Goal: Task Accomplishment & Management: Manage account settings

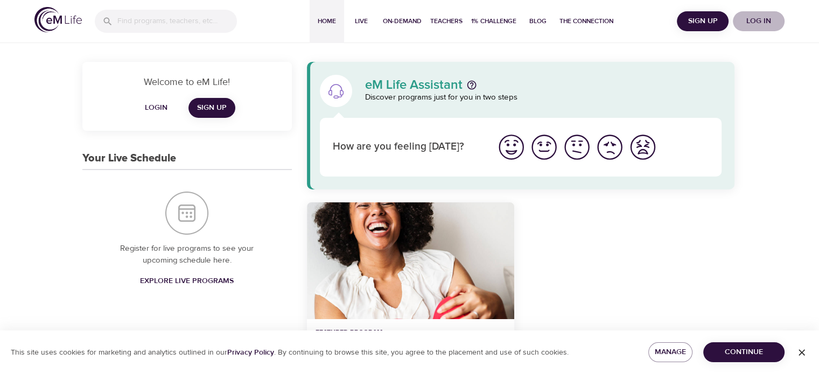
click at [753, 25] on span "Log in" at bounding box center [758, 21] width 43 height 13
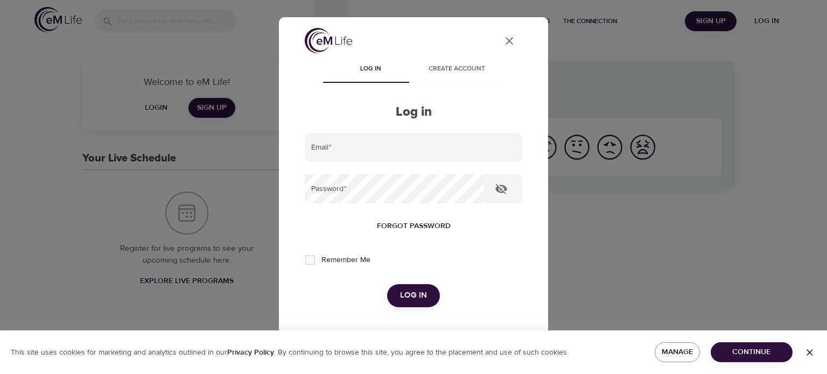
type input "thpratt@att.net"
click at [417, 295] on span "Log in" at bounding box center [413, 295] width 27 height 14
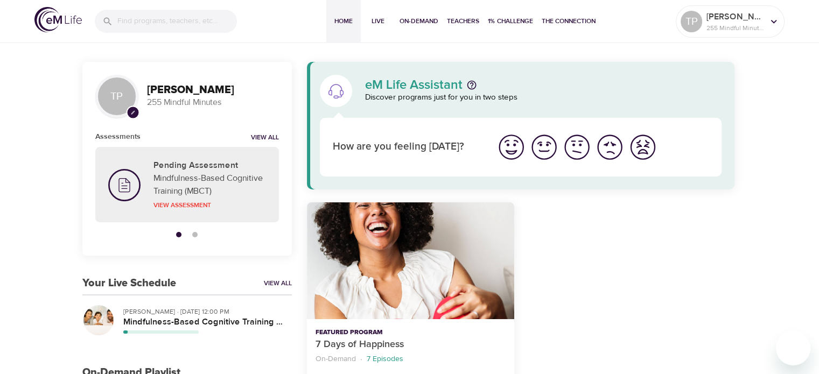
click at [668, 298] on div at bounding box center [630, 332] width 220 height 272
click at [105, 13] on div at bounding box center [166, 21] width 142 height 23
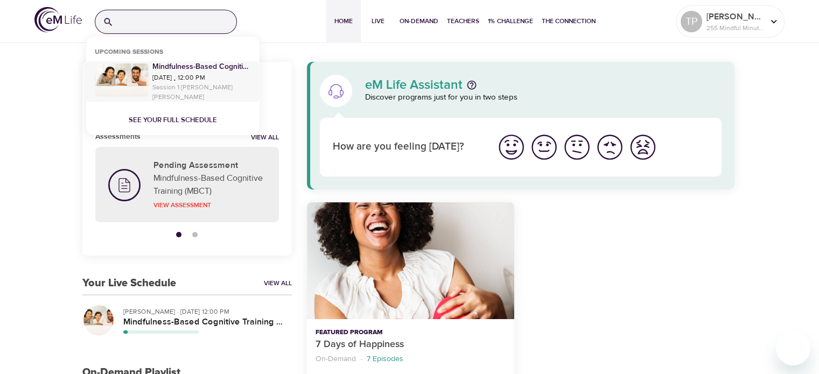
click at [157, 68] on p "Mindfulness-Based Cognitive Training (MBCT)" at bounding box center [201, 66] width 98 height 11
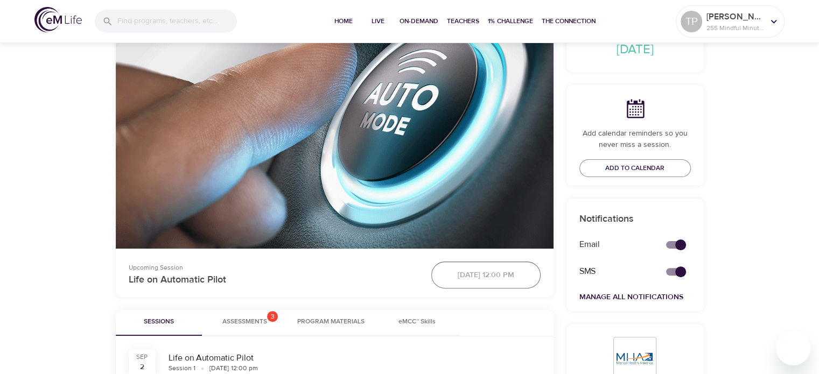
scroll to position [269, 0]
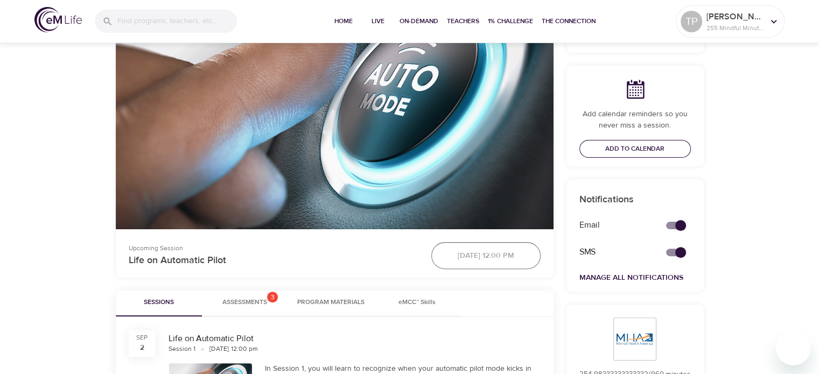
click at [645, 148] on span "Add to Calendar" at bounding box center [634, 148] width 59 height 11
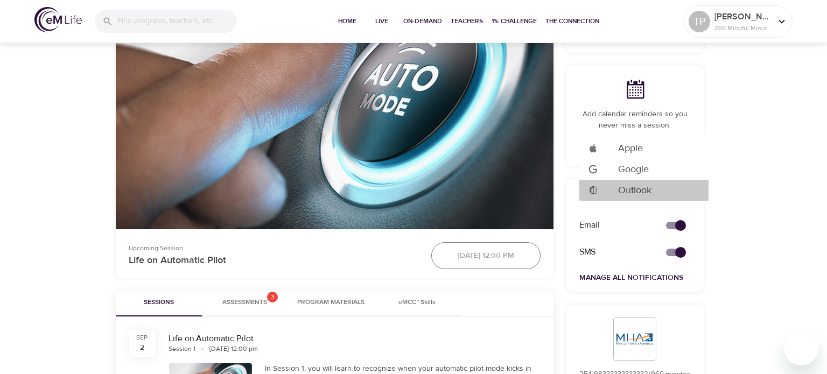
click at [631, 190] on span "Outlook" at bounding box center [634, 190] width 33 height 15
click at [739, 144] on div at bounding box center [413, 187] width 827 height 374
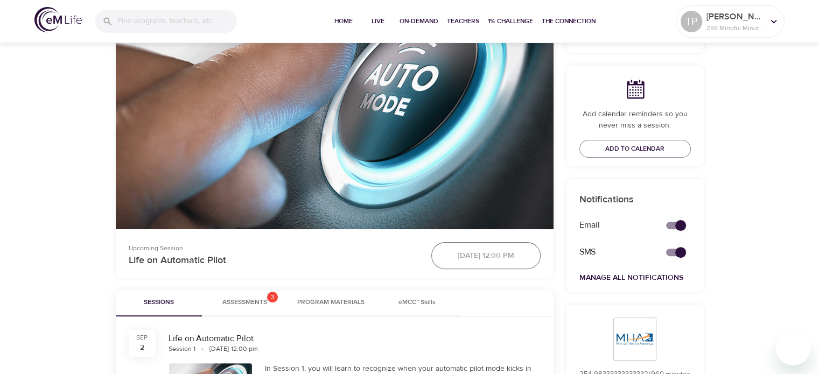
drag, startPoint x: 771, startPoint y: 123, endPoint x: 775, endPoint y: 58, distance: 65.3
click at [661, 146] on span "Add to Calendar" at bounding box center [634, 148] width 59 height 11
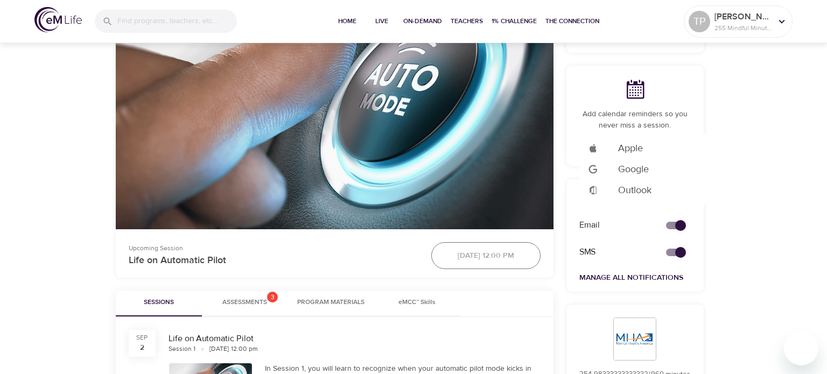
drag, startPoint x: 715, startPoint y: 212, endPoint x: 826, endPoint y: 356, distance: 182.2
click at [717, 212] on div at bounding box center [413, 187] width 827 height 374
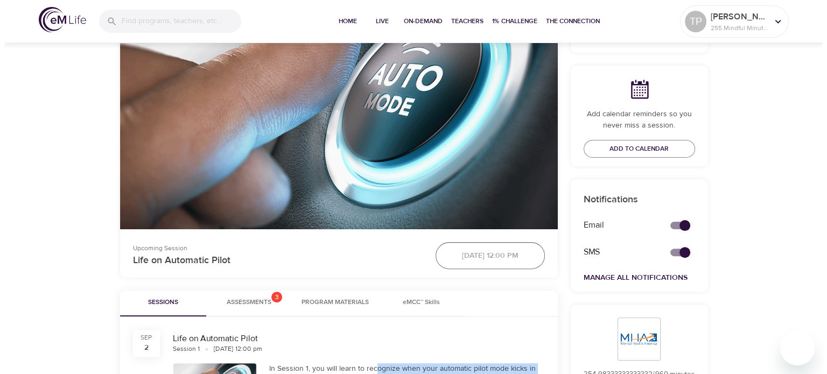
scroll to position [288, 0]
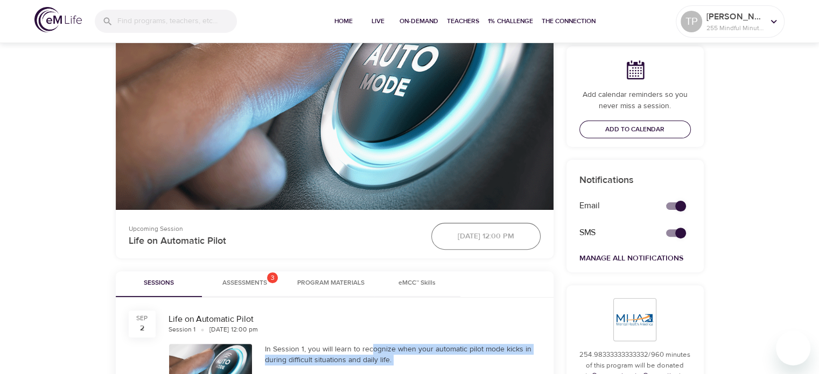
click at [648, 128] on span "Add to Calendar" at bounding box center [634, 129] width 59 height 11
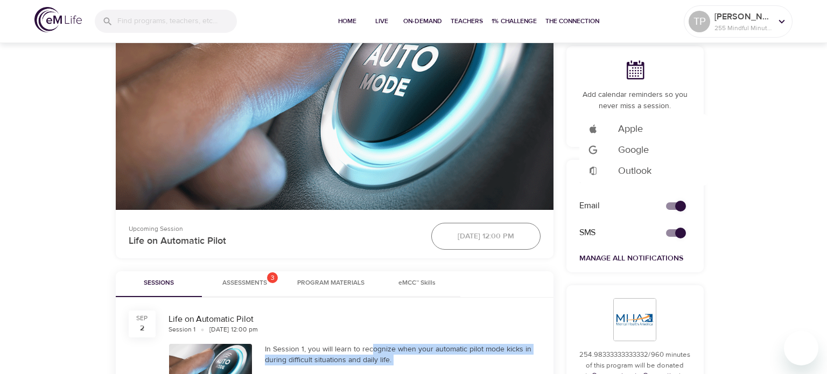
click at [658, 170] on li "Add to Google Calendar Outlook" at bounding box center [643, 170] width 129 height 21
